Goal: Navigation & Orientation: Find specific page/section

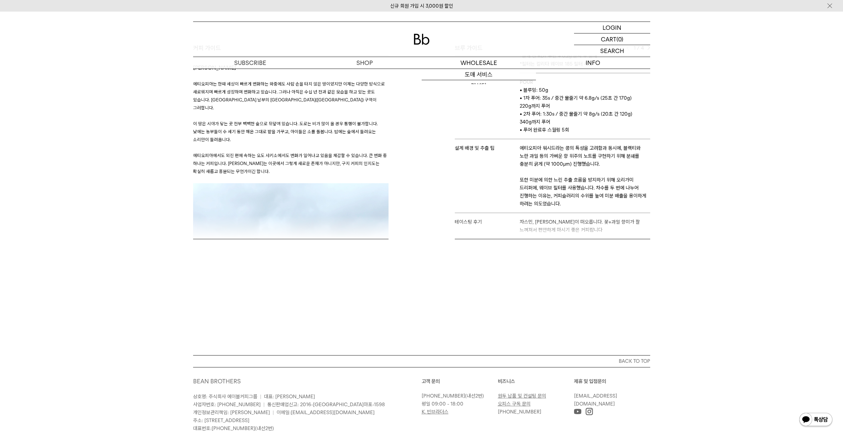
click at [427, 40] on img at bounding box center [422, 39] width 16 height 11
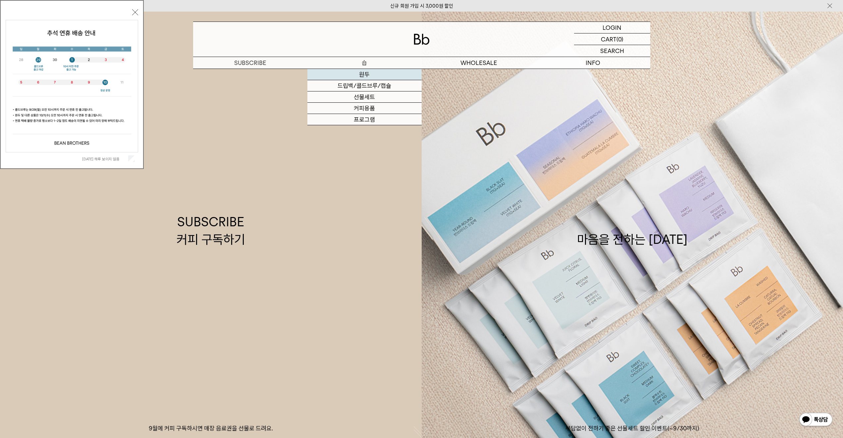
click at [370, 74] on link "원두" at bounding box center [364, 74] width 114 height 11
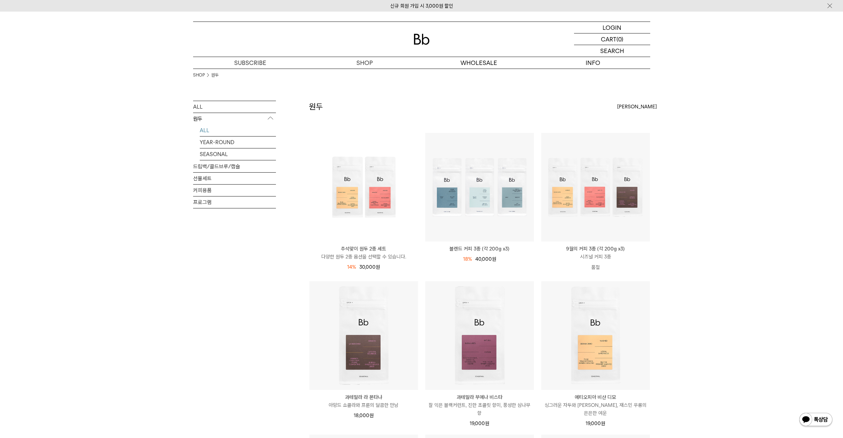
click at [728, 208] on div "SHOP 원두 ALL 원두 ALL YEAR-ROUND SEASONAL 드립백/콜드브루/캡슐 선물세트 커피용품 프로그램 원두 최신순" at bounding box center [421, 430] width 843 height 723
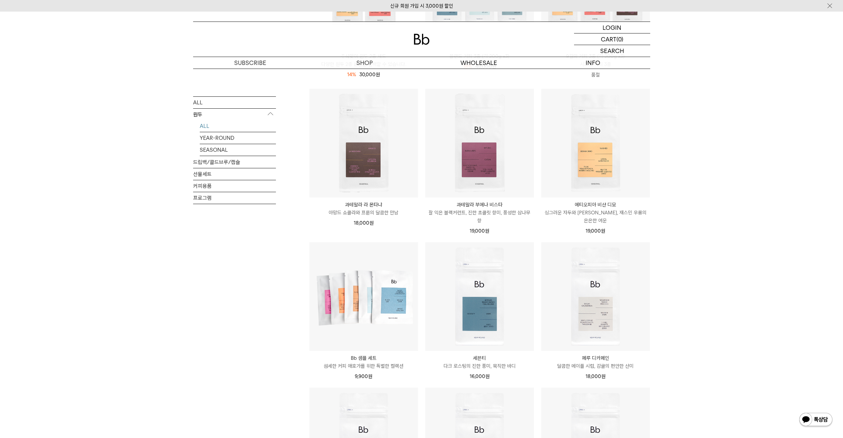
scroll to position [225, 0]
